Goal: Task Accomplishment & Management: Manage account settings

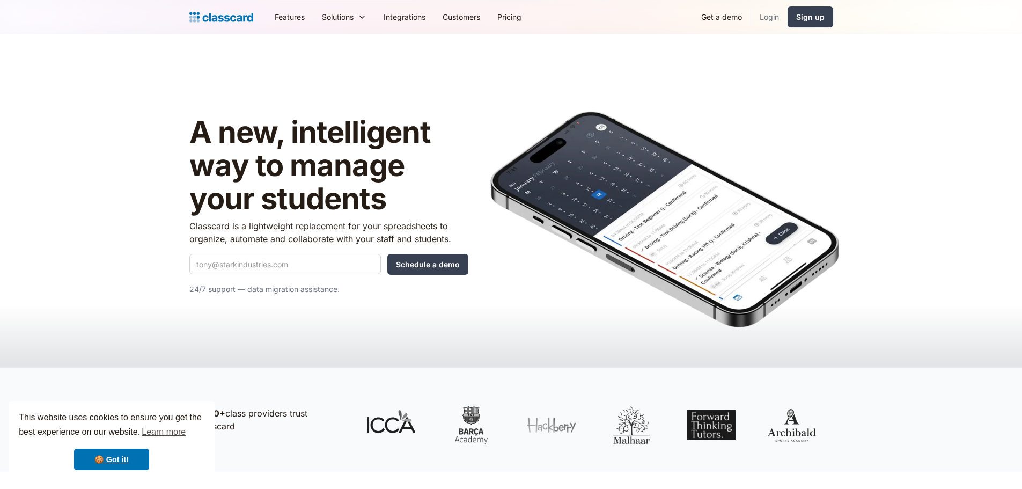
click at [771, 20] on link "Login" at bounding box center [769, 17] width 36 height 24
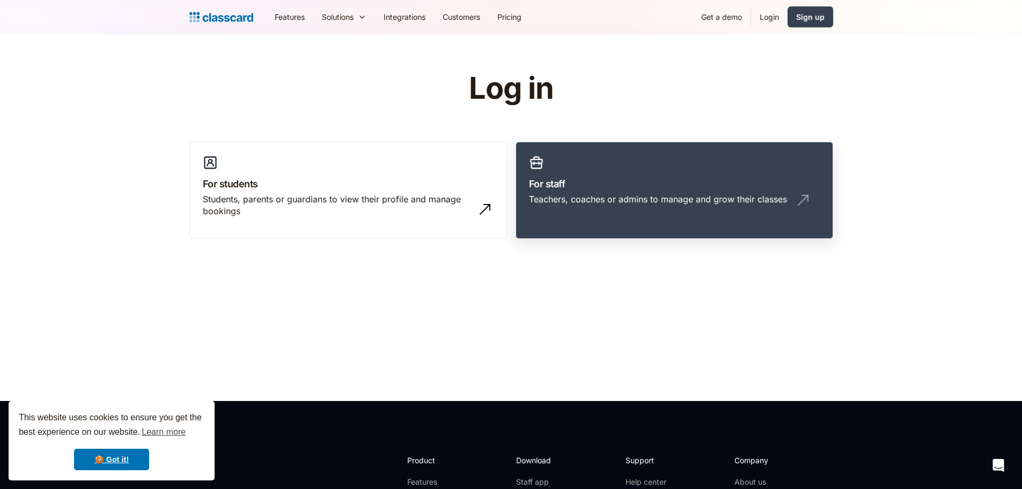
click at [592, 193] on div "Teachers, coaches or admins to manage and grow their classes" at bounding box center [658, 199] width 258 height 12
